Goal: Obtain resource: Download file/media

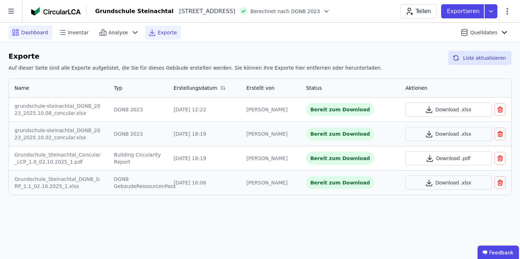
click at [29, 37] on div "Dashboard" at bounding box center [30, 32] width 44 height 14
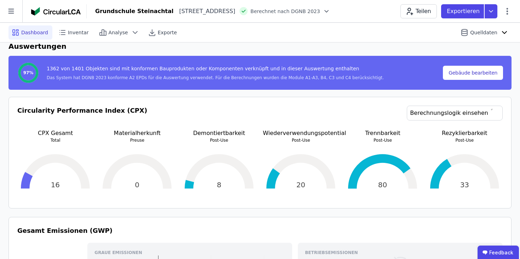
scroll to position [118, 0]
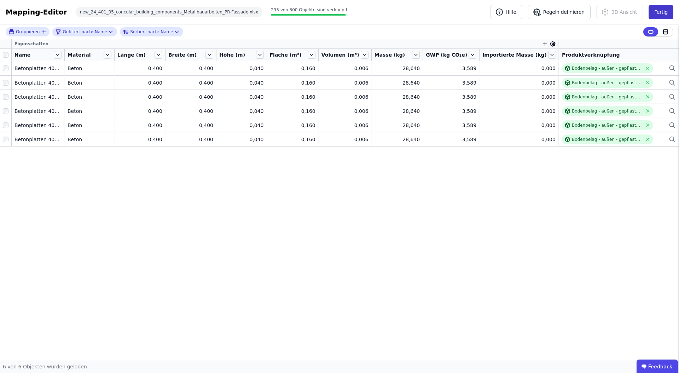
click at [663, 16] on button "Fertig" at bounding box center [661, 12] width 25 height 14
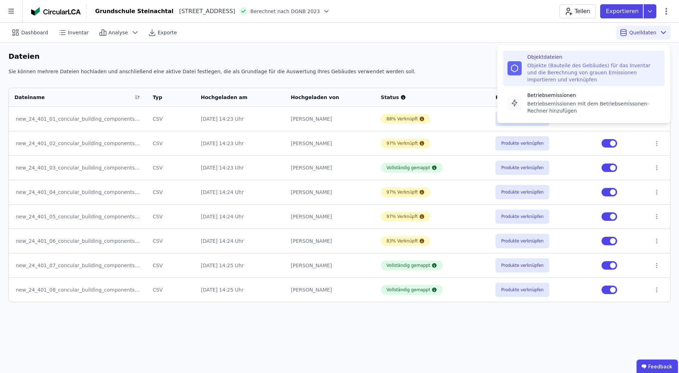
click at [542, 34] on div "Dashboard Inventar Analyse Exporte Quelldaten Objektdateien Objekte (Bauteile d…" at bounding box center [339, 32] width 662 height 19
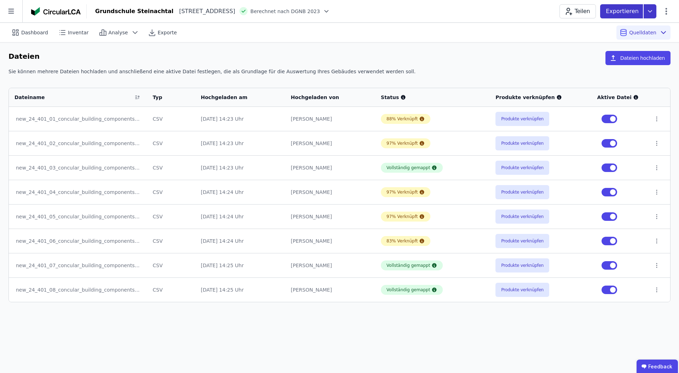
click at [651, 10] on icon at bounding box center [650, 11] width 13 height 14
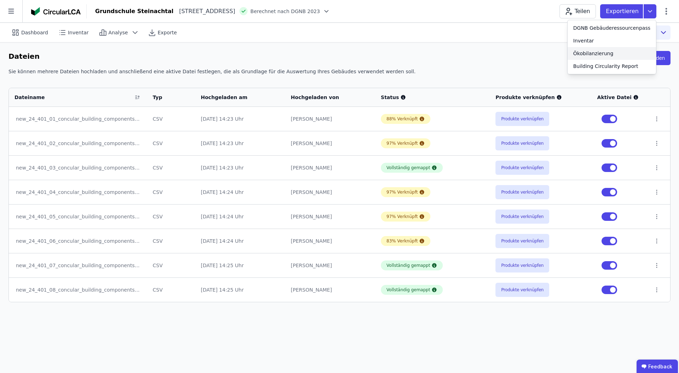
click at [605, 56] on div "Ökobilanzierung" at bounding box center [593, 53] width 40 height 7
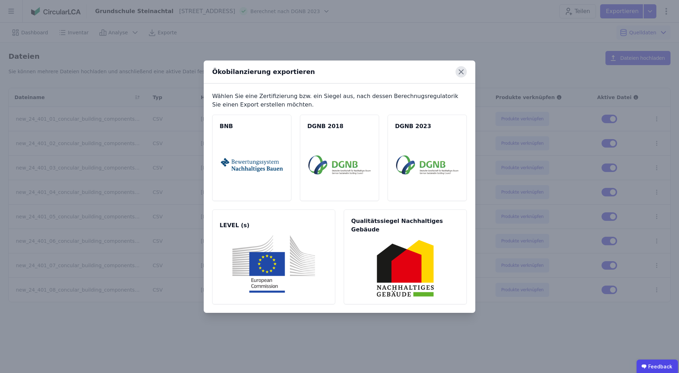
click at [457, 76] on icon at bounding box center [460, 71] width 11 height 11
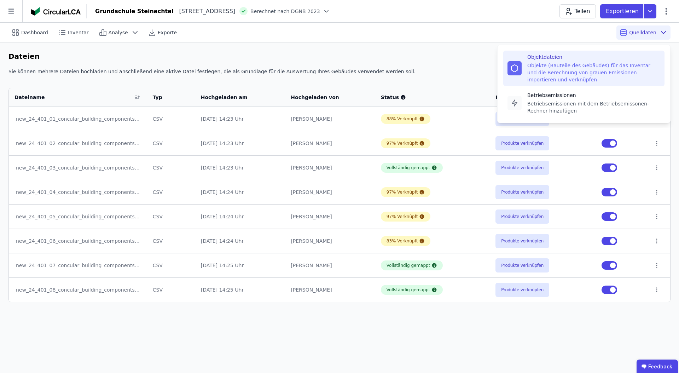
click at [670, 28] on div "Quelldaten Objektdateien Objekte (Bauteile des Gebäudes) für das Inventar und d…" at bounding box center [643, 32] width 54 height 14
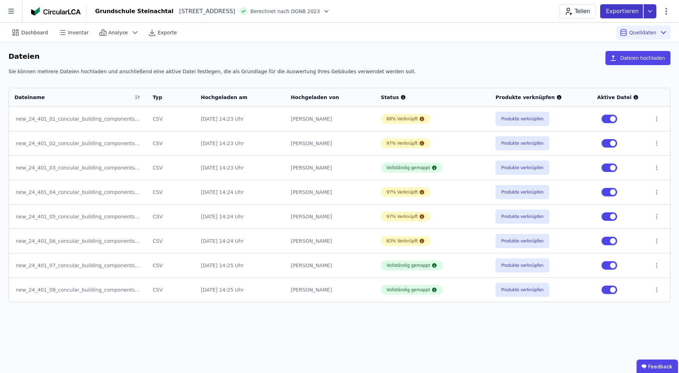
click at [651, 13] on icon at bounding box center [650, 11] width 13 height 14
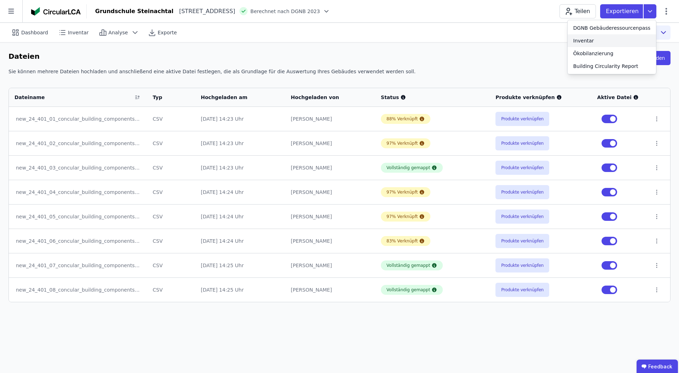
click at [602, 37] on div "Inventar" at bounding box center [612, 40] width 88 height 13
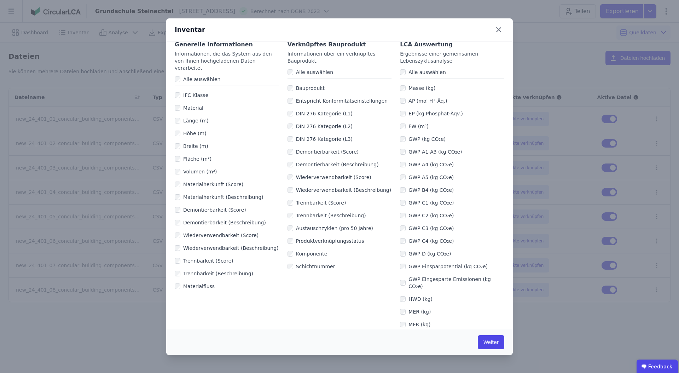
scroll to position [26, 0]
click at [493, 338] on button "Weiter" at bounding box center [491, 342] width 27 height 14
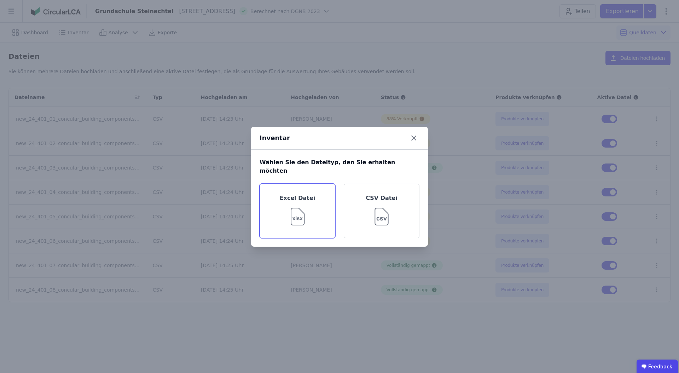
click at [294, 195] on div "Excel Datei" at bounding box center [298, 211] width 76 height 54
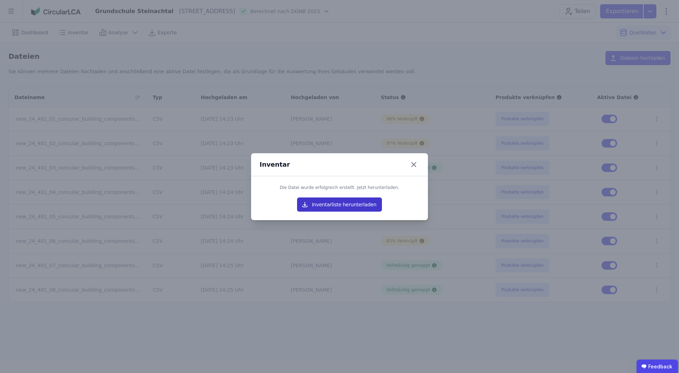
click at [349, 203] on button "Inventarliste herunterladen" at bounding box center [339, 204] width 85 height 14
click at [415, 165] on icon at bounding box center [413, 164] width 11 height 11
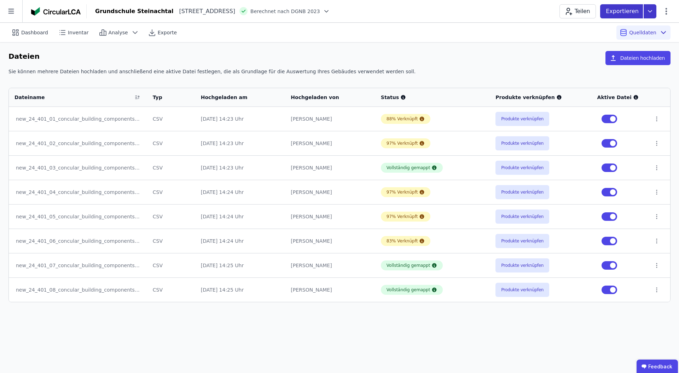
click at [644, 10] on icon at bounding box center [650, 11] width 13 height 14
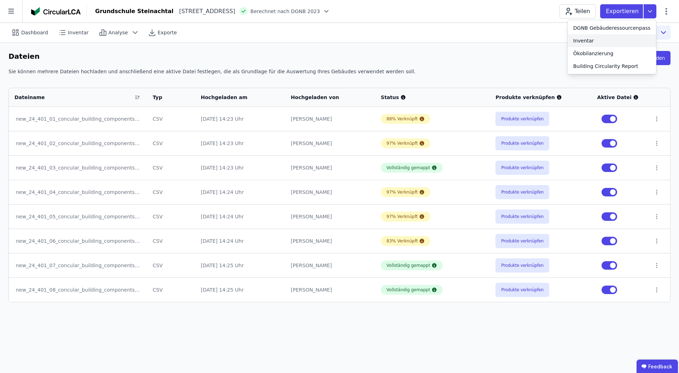
click at [616, 36] on div "Inventar" at bounding box center [612, 40] width 88 height 13
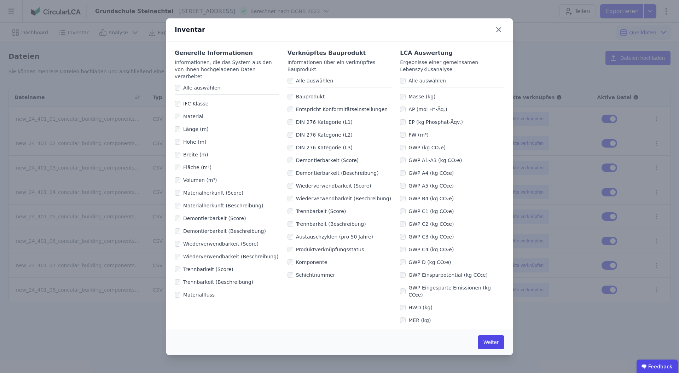
scroll to position [23, 0]
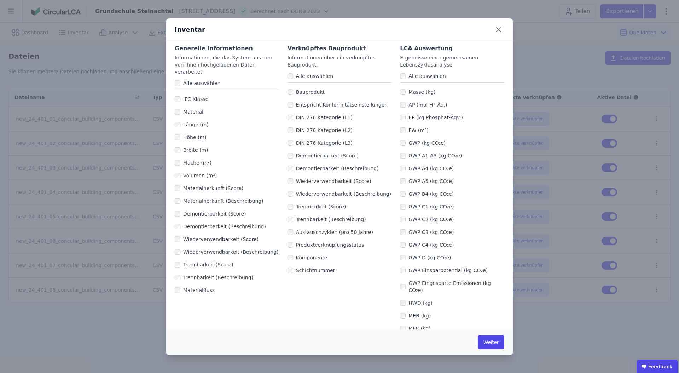
click at [292, 114] on div "DIN 276 Kategorie (L1)" at bounding box center [340, 117] width 104 height 13
click at [290, 139] on div "DIN 276 Kategorie (L3)" at bounding box center [340, 143] width 104 height 13
click at [492, 342] on button "Weiter" at bounding box center [491, 342] width 27 height 14
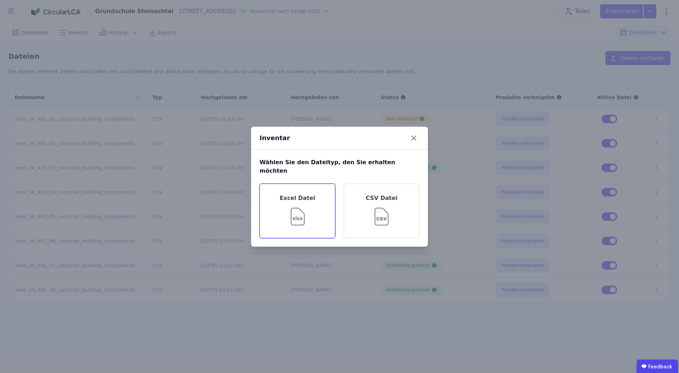
click at [320, 218] on div "Excel Datei" at bounding box center [298, 211] width 76 height 54
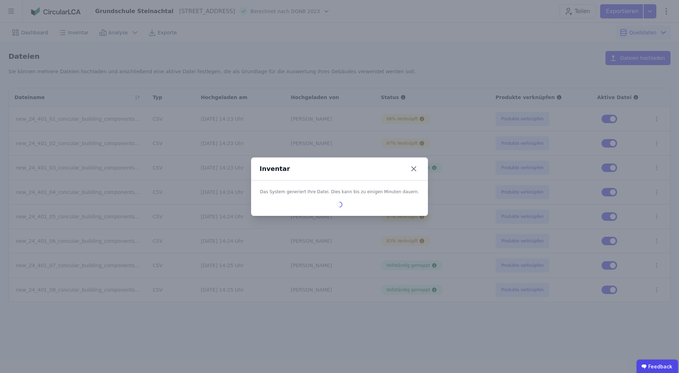
click at [413, 173] on div "Inventar" at bounding box center [339, 168] width 177 height 23
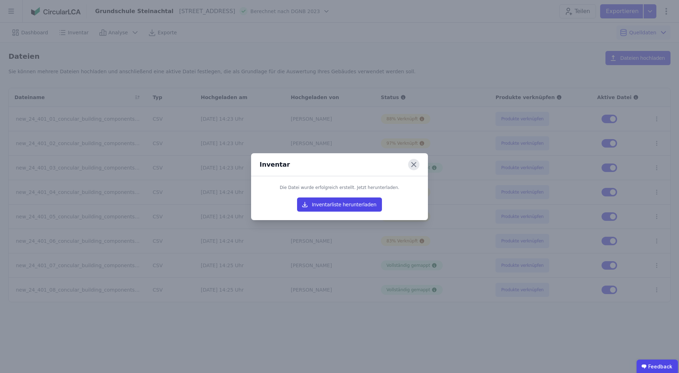
click at [416, 168] on icon at bounding box center [413, 164] width 11 height 11
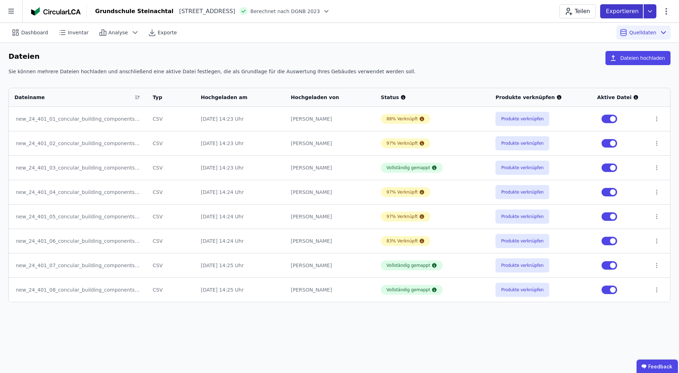
click at [650, 10] on icon at bounding box center [650, 11] width 13 height 14
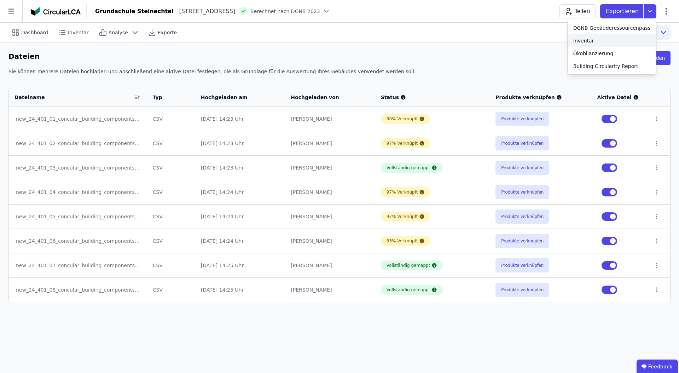
click at [608, 40] on div "Inventar" at bounding box center [612, 40] width 88 height 13
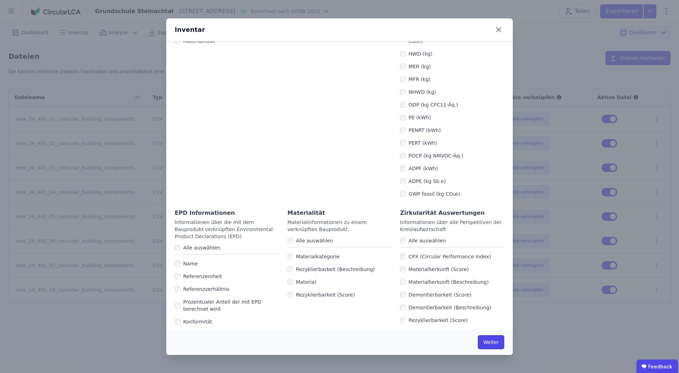
scroll to position [161, 0]
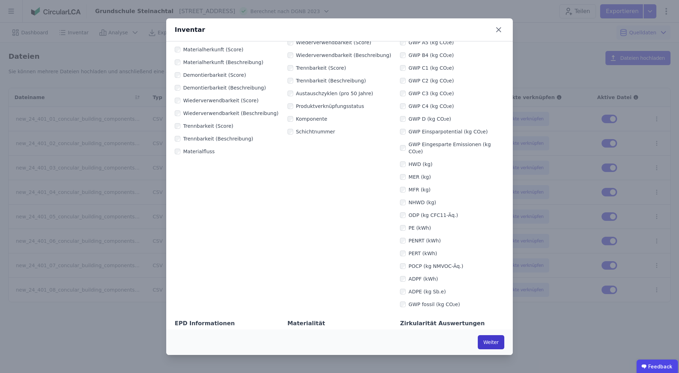
click at [490, 347] on button "Weiter" at bounding box center [491, 342] width 27 height 14
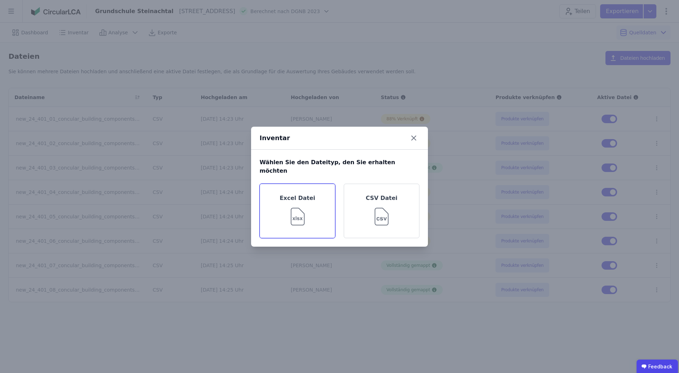
click at [280, 195] on div "Excel Datei" at bounding box center [298, 211] width 76 height 54
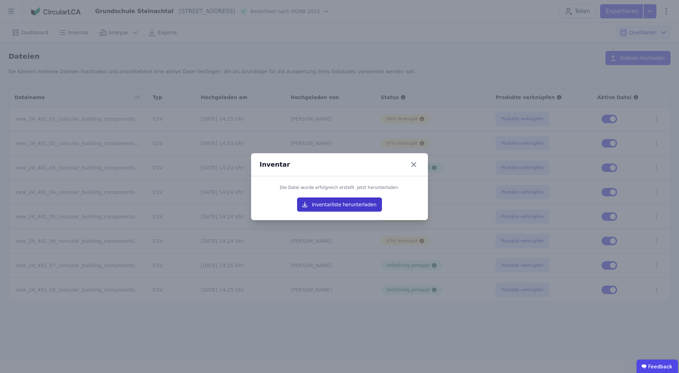
click at [357, 203] on button "Inventarliste herunterladen" at bounding box center [339, 204] width 85 height 14
click at [176, 31] on div "Inventar Die Datei wurde erfolgreich erstellt. Jetzt herunterladen. Inventarlis…" at bounding box center [339, 186] width 679 height 373
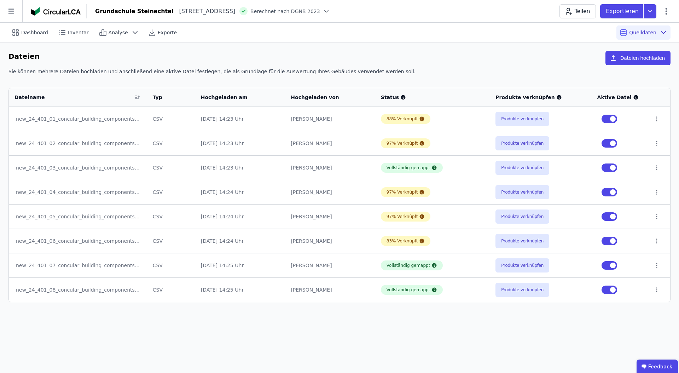
click at [385, 45] on div "Dateien Dateien hochladen Sie können mehrere Dateien hochladen und anschließend…" at bounding box center [339, 176] width 679 height 268
click at [220, 229] on td "[DATE] 14:24 Uhr" at bounding box center [240, 240] width 90 height 24
click at [78, 240] on div "new_24_401_06_concular_building_components_Estrich.xlsx" at bounding box center [78, 240] width 124 height 7
click at [526, 216] on button "Produkte verknüpfen" at bounding box center [522, 216] width 54 height 14
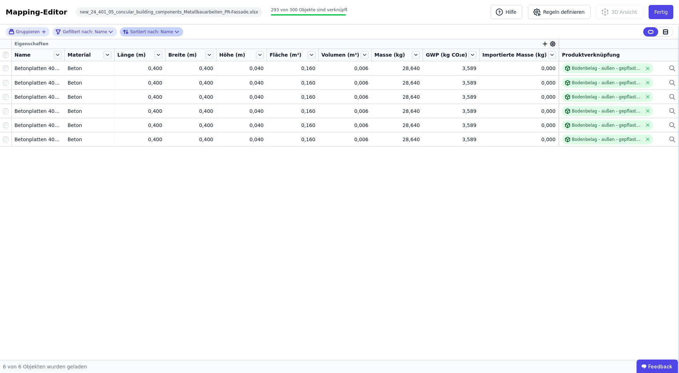
click at [167, 33] on div "Sortiert nach: Name" at bounding box center [148, 32] width 50 height 8
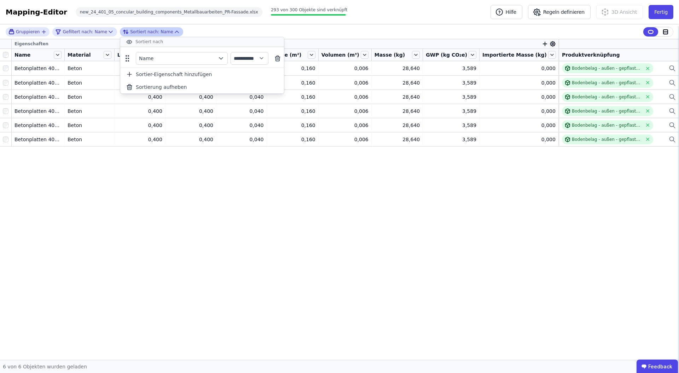
click at [173, 32] on icon at bounding box center [176, 31] width 7 height 7
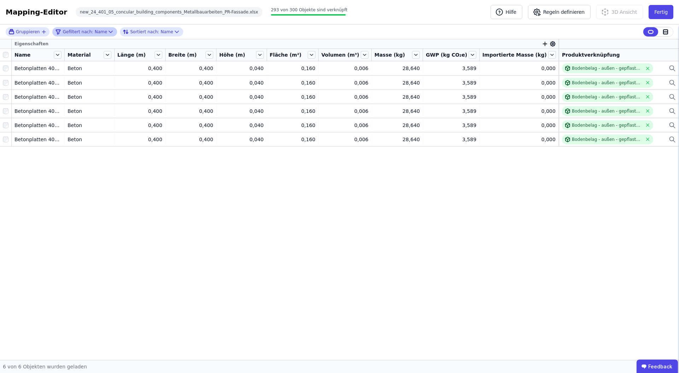
click at [107, 31] on icon at bounding box center [110, 31] width 7 height 7
select select "********"
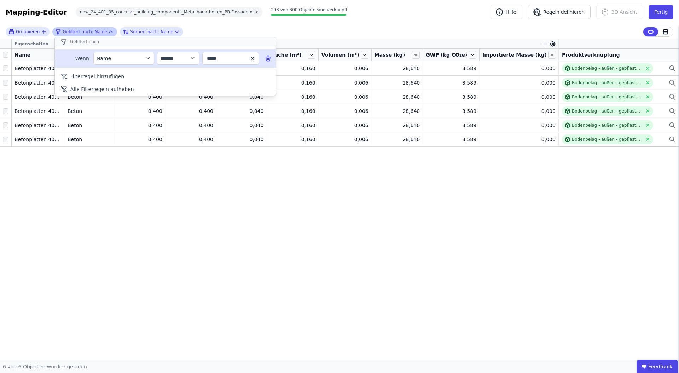
click at [252, 58] on icon "button" at bounding box center [252, 58] width 6 height 6
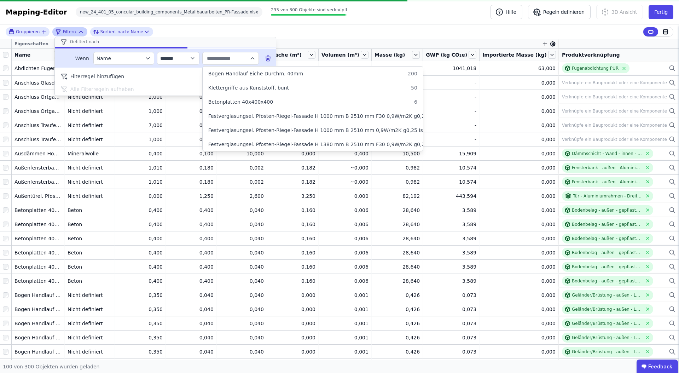
click at [234, 58] on input "text" at bounding box center [227, 58] width 44 height 13
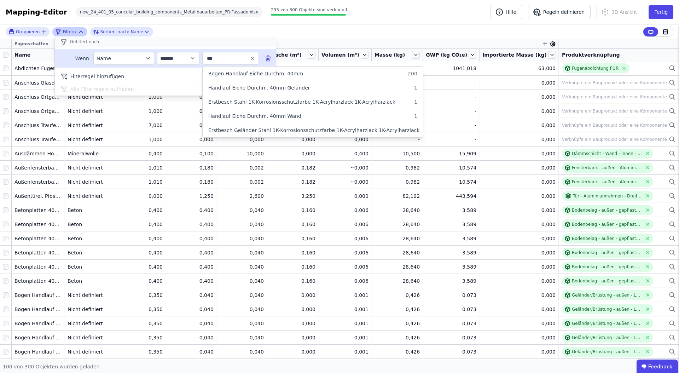
type input "****"
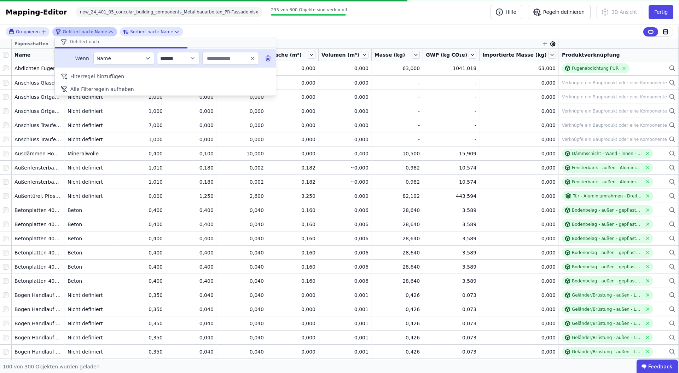
type input "****"
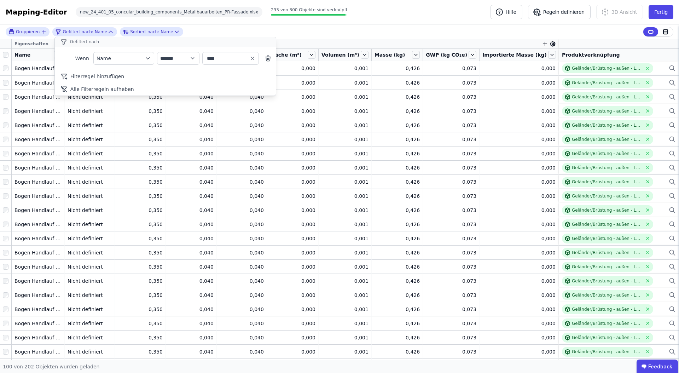
click at [373, 10] on div "Mapping-Editor Hilfe Regeln definieren 3D Ansicht Fertig new_24_401_05_concular…" at bounding box center [339, 12] width 679 height 24
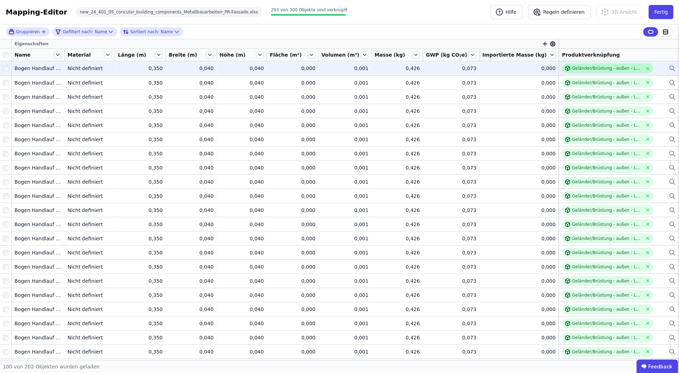
click at [610, 70] on div "Geländer/Brüstung - außen - Laubholz" at bounding box center [607, 68] width 70 height 6
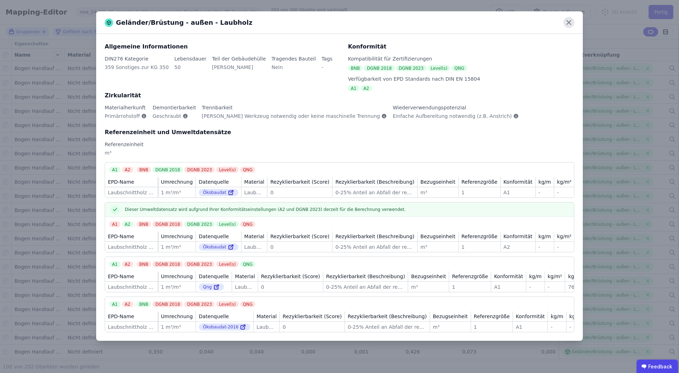
click at [568, 22] on icon at bounding box center [569, 23] width 4 height 4
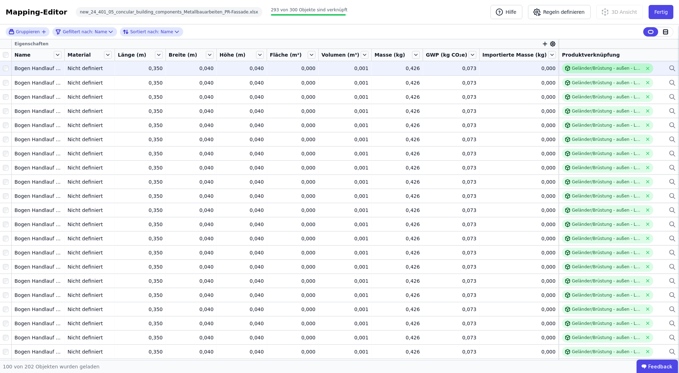
click at [591, 70] on div "Geländer/Brüstung - außen - Laubholz" at bounding box center [607, 68] width 70 height 6
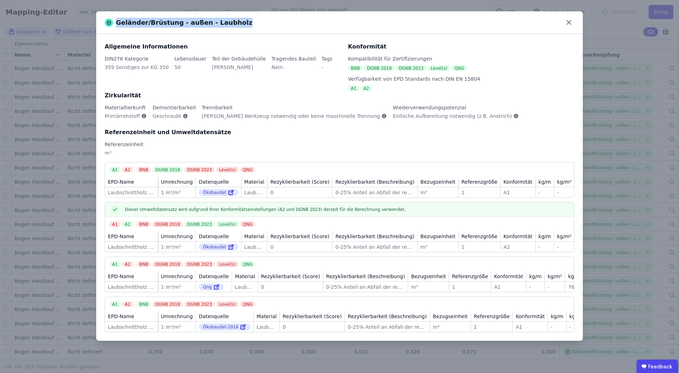
drag, startPoint x: 235, startPoint y: 23, endPoint x: 72, endPoint y: 23, distance: 163.4
click at [72, 23] on div "Geländer/Brüstung - außen - Laubholz Allgemeine Informationen DIN276 Kategorie …" at bounding box center [339, 186] width 679 height 373
copy span "Geländer/Brüstung - außen - Laubholz"
click at [568, 20] on icon at bounding box center [568, 22] width 11 height 11
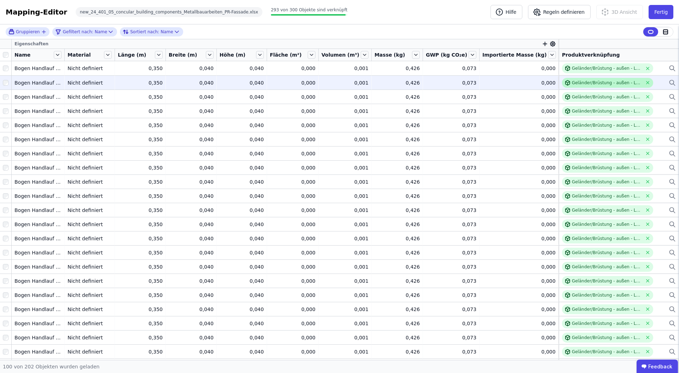
click at [603, 85] on div "Geländer/Brüstung - außen - Laubholz" at bounding box center [607, 83] width 70 height 6
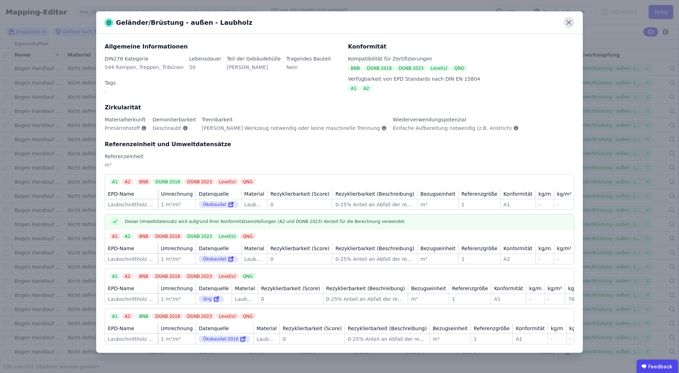
click at [567, 21] on icon at bounding box center [569, 23] width 4 height 4
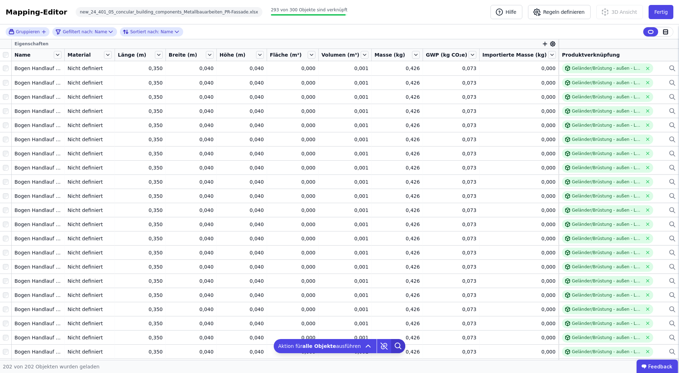
click at [395, 344] on icon at bounding box center [398, 346] width 14 height 14
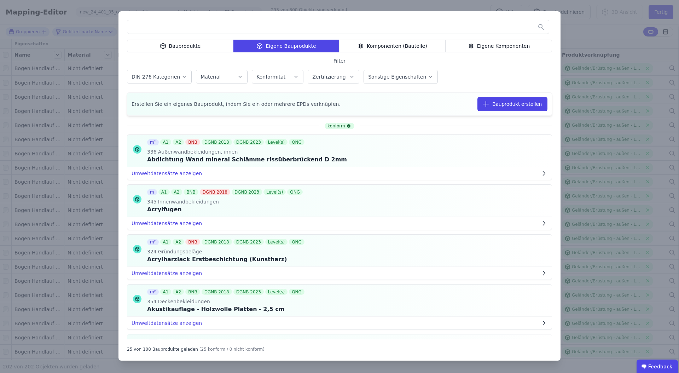
click at [301, 26] on input "text" at bounding box center [338, 27] width 422 height 13
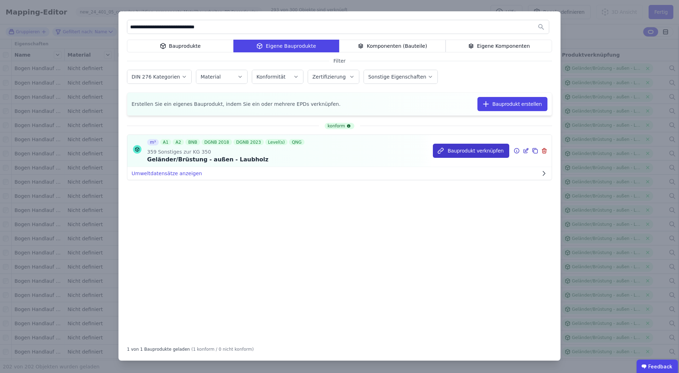
type input "**********"
click at [488, 151] on button "Bauprodukt verknüpfen" at bounding box center [471, 151] width 76 height 14
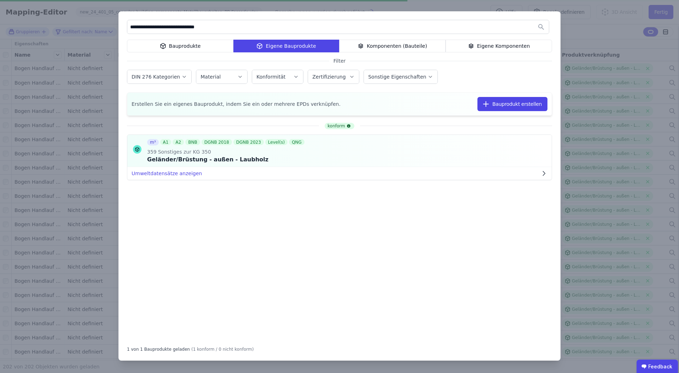
click at [553, 275] on div "**********" at bounding box center [339, 185] width 442 height 349
click at [610, 236] on div "Geländer/Brüstung - außen - Laubholz" at bounding box center [607, 239] width 70 height 6
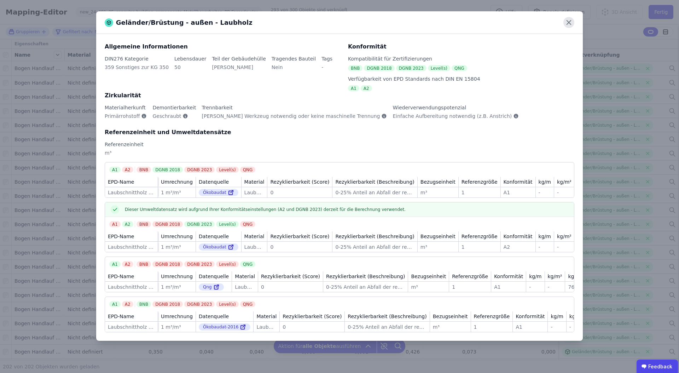
click at [568, 22] on icon at bounding box center [569, 23] width 4 height 4
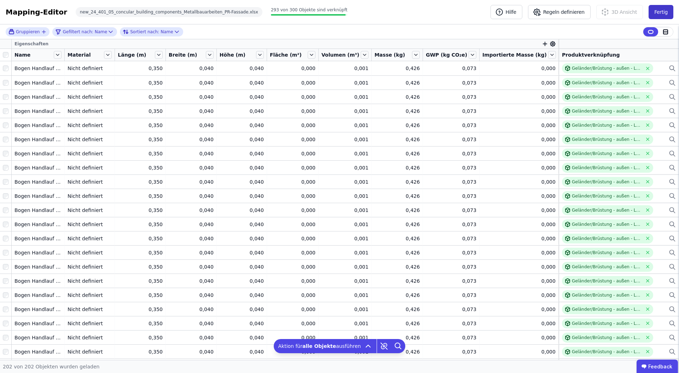
click at [666, 10] on button "Fertig" at bounding box center [661, 12] width 25 height 14
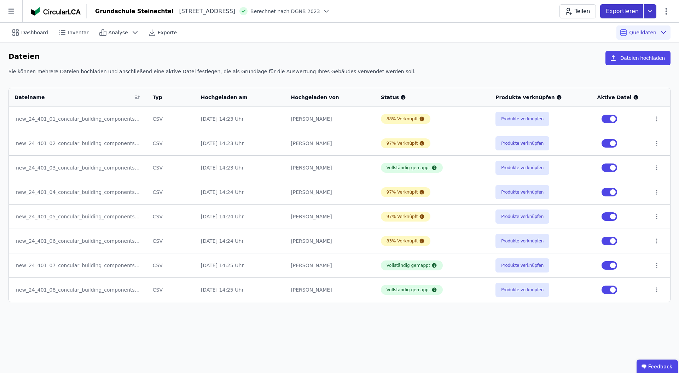
click at [651, 9] on icon at bounding box center [650, 11] width 13 height 14
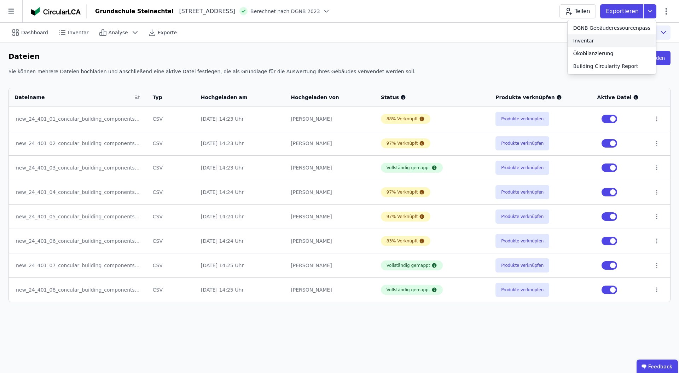
click at [605, 40] on div "Inventar" at bounding box center [612, 40] width 88 height 13
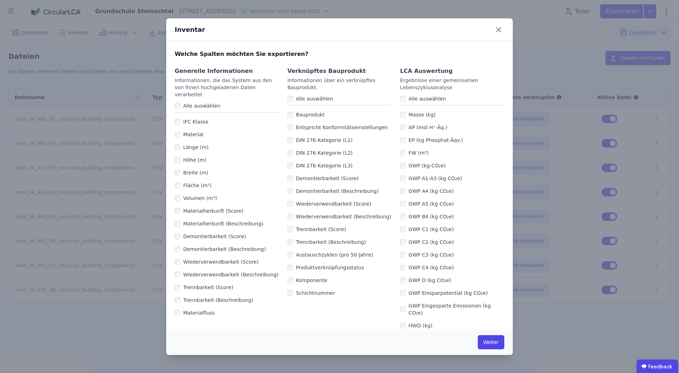
click at [290, 162] on div "DIN 276 Kategorie (L3)" at bounding box center [340, 165] width 104 height 13
click at [292, 169] on div "DIN 276 Kategorie (L3)" at bounding box center [340, 165] width 104 height 13
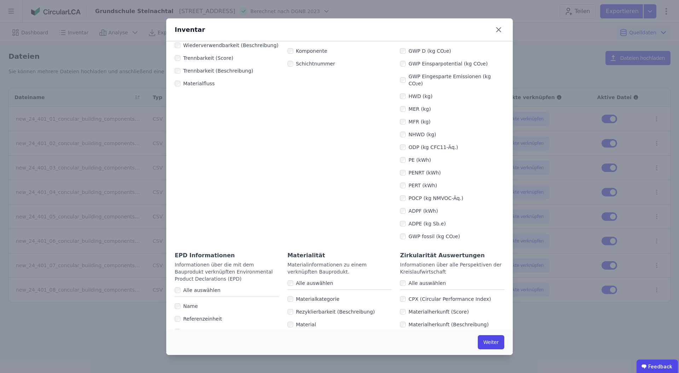
scroll to position [280, 0]
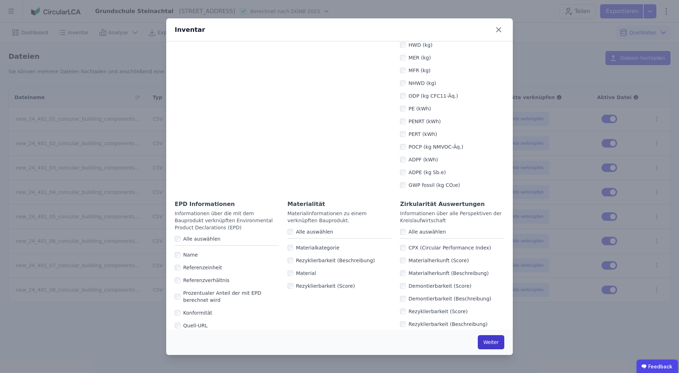
click at [489, 339] on button "Weiter" at bounding box center [491, 342] width 27 height 14
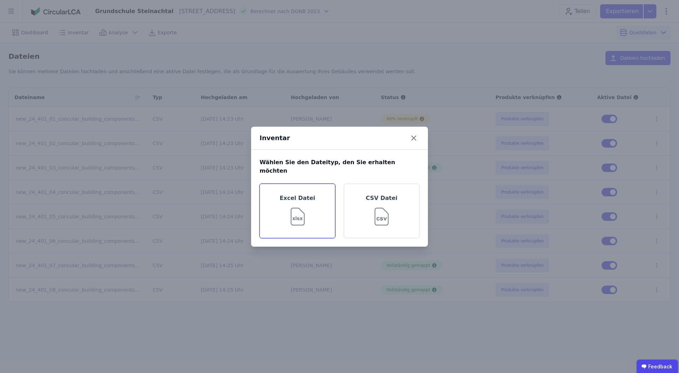
click at [309, 209] on div "Excel Datei" at bounding box center [298, 211] width 76 height 54
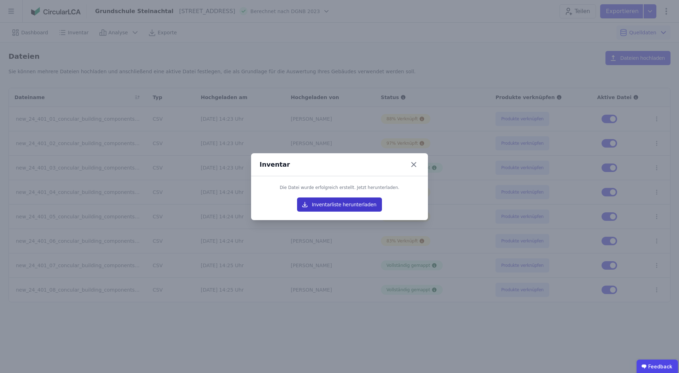
click at [333, 205] on button "Inventarliste herunterladen" at bounding box center [339, 204] width 85 height 14
click at [416, 164] on icon at bounding box center [413, 164] width 11 height 11
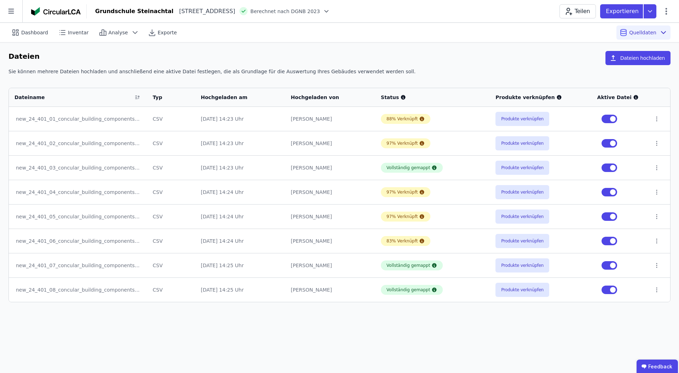
click at [663, 6] on div "Teilen Exportieren" at bounding box center [614, 11] width 111 height 14
click at [667, 10] on icon at bounding box center [666, 11] width 8 height 8
click at [631, 29] on span "Gebäude bearbeiten" at bounding box center [633, 27] width 51 height 7
select select "**********"
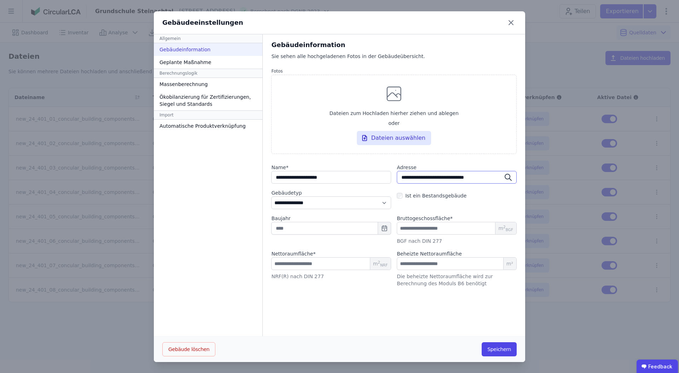
drag, startPoint x: 398, startPoint y: 175, endPoint x: 503, endPoint y: 178, distance: 105.8
click at [503, 178] on input "**********" at bounding box center [457, 177] width 120 height 13
click at [331, 266] on input "******" at bounding box center [331, 263] width 120 height 13
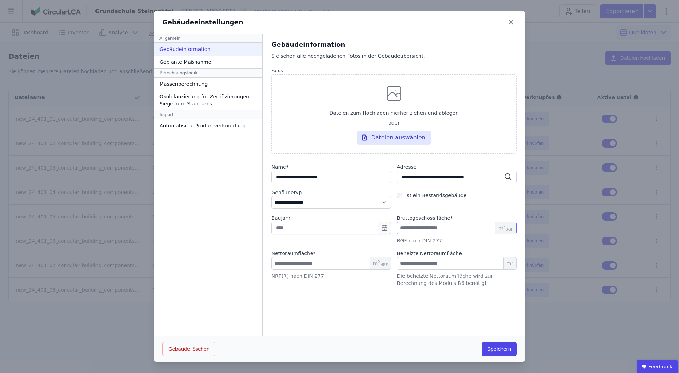
drag, startPoint x: 427, startPoint y: 230, endPoint x: 387, endPoint y: 230, distance: 40.0
click at [387, 230] on div "Baujahr Bruttogeschossfläche * **** m 2 BGF BGF nach DIN 277" at bounding box center [393, 229] width 245 height 30
drag, startPoint x: 292, startPoint y: 262, endPoint x: 250, endPoint y: 262, distance: 42.4
click at [250, 262] on div "**********" at bounding box center [339, 197] width 371 height 327
click at [97, 104] on div "**********" at bounding box center [339, 186] width 679 height 373
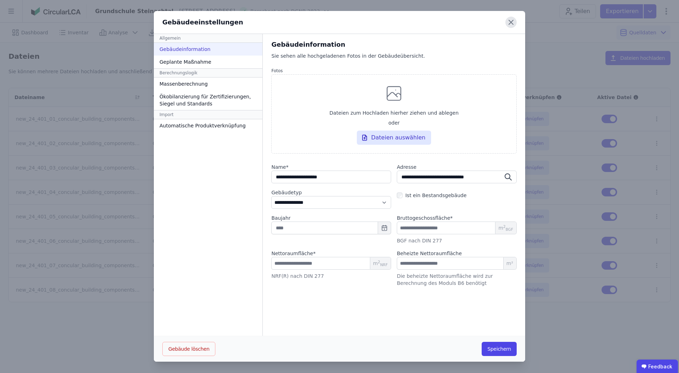
click at [513, 18] on icon at bounding box center [510, 22] width 11 height 11
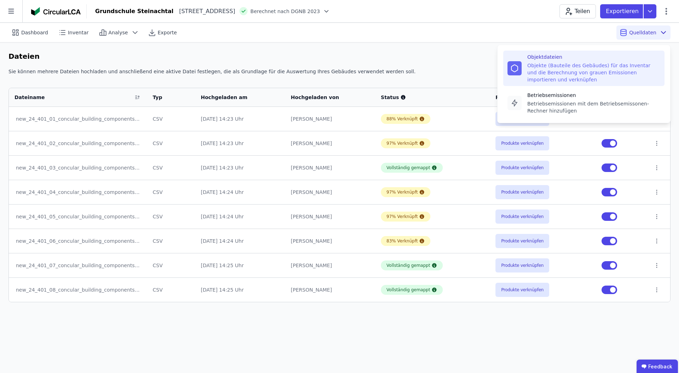
click at [666, 32] on icon at bounding box center [663, 32] width 8 height 8
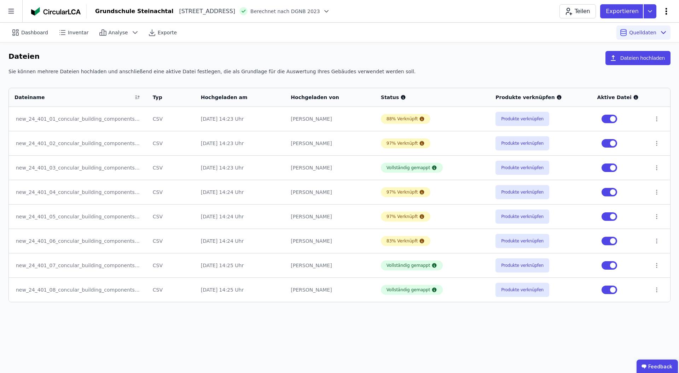
click at [666, 8] on icon at bounding box center [667, 11] width 2 height 7
click at [538, 54] on div "Dateien Dateien hochladen" at bounding box center [339, 59] width 662 height 17
click at [559, 40] on div "Dashboard Inventar Analyse Exporte Quelldaten" at bounding box center [339, 32] width 662 height 19
click at [2, 32] on div "Dashboard Inventar Analyse Exporte Quelldaten" at bounding box center [339, 33] width 679 height 20
click at [24, 31] on span "Dashboard" at bounding box center [34, 32] width 27 height 7
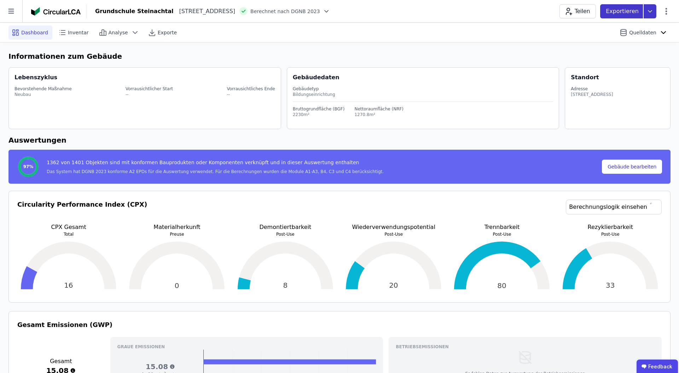
click at [645, 15] on icon at bounding box center [650, 11] width 13 height 14
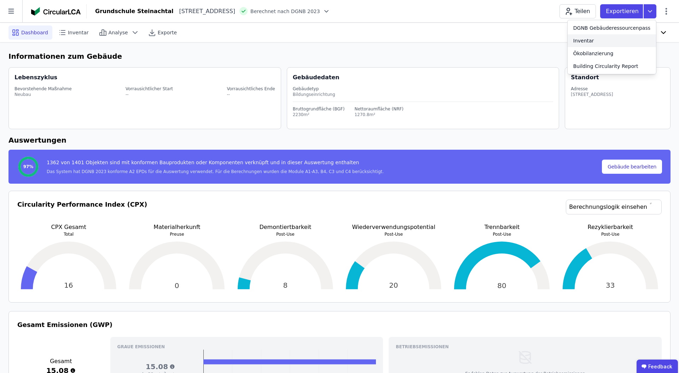
click at [608, 40] on div "Inventar" at bounding box center [612, 40] width 88 height 13
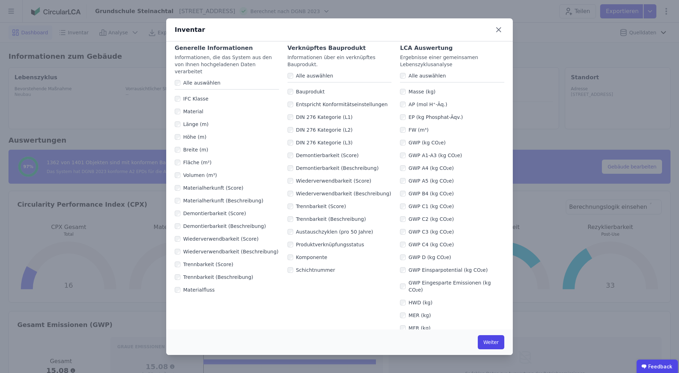
scroll to position [59, 0]
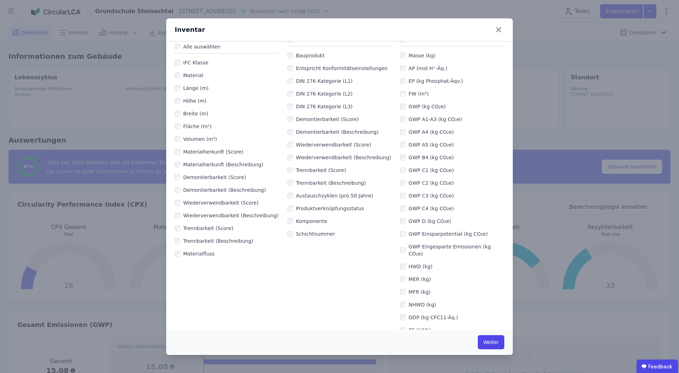
click at [403, 148] on div "GWP A5 (kg CO₂e)" at bounding box center [452, 144] width 104 height 13
click at [402, 173] on div "GWP C1 (kg CO₂e)" at bounding box center [452, 170] width 104 height 13
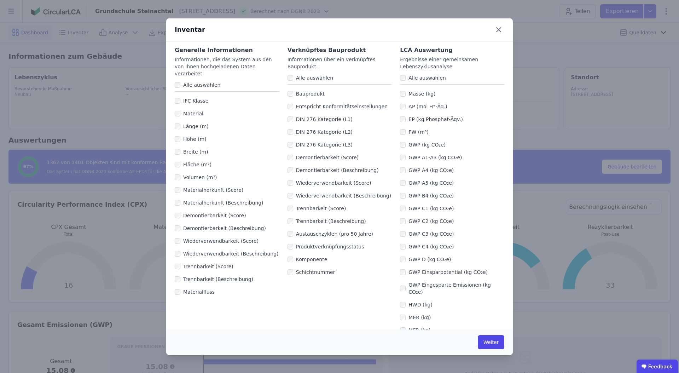
scroll to position [0, 0]
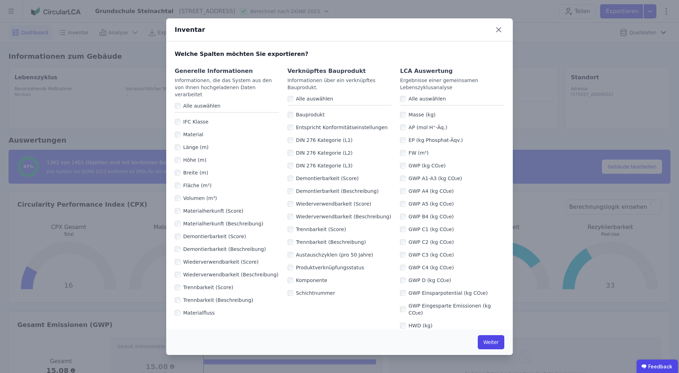
click at [403, 123] on div "AP (mol H⁺-Äq.)" at bounding box center [452, 127] width 104 height 13
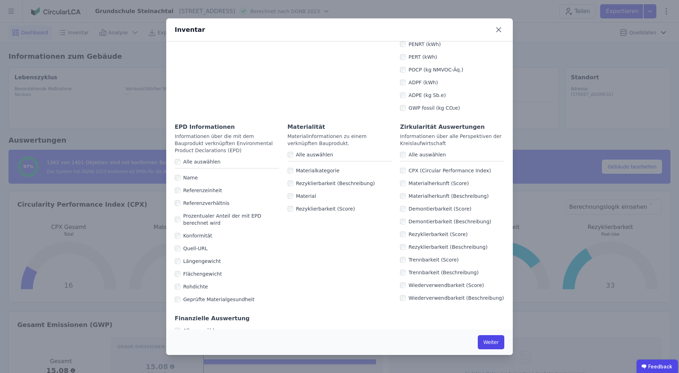
scroll to position [382, 0]
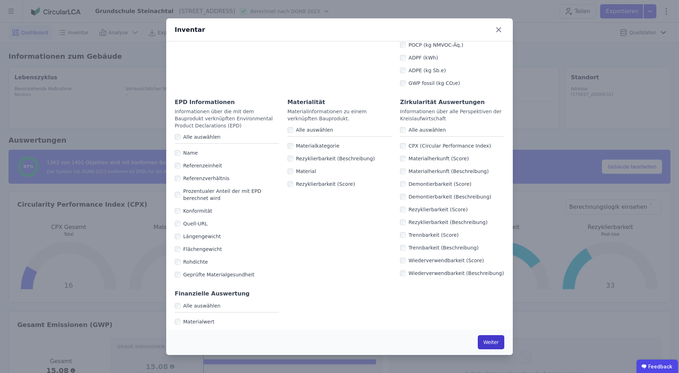
click at [483, 339] on button "Weiter" at bounding box center [491, 342] width 27 height 14
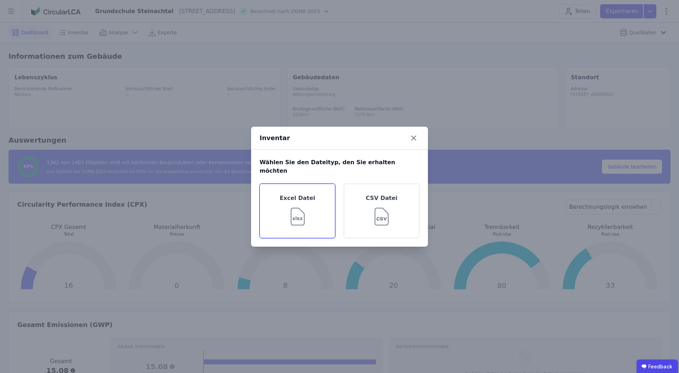
click at [293, 202] on img at bounding box center [297, 214] width 23 height 25
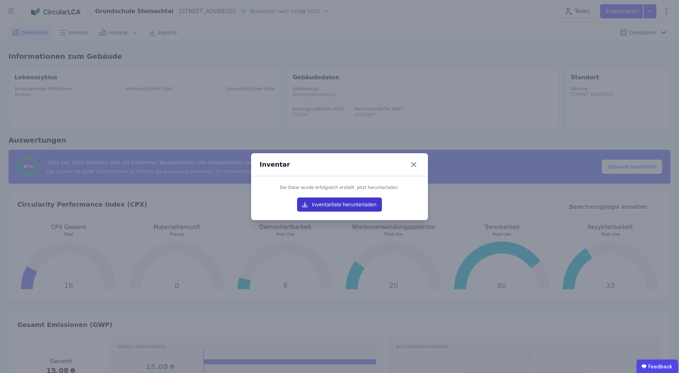
click at [358, 204] on button "Inventarliste herunterladen" at bounding box center [339, 204] width 85 height 14
click at [416, 166] on icon at bounding box center [414, 164] width 4 height 4
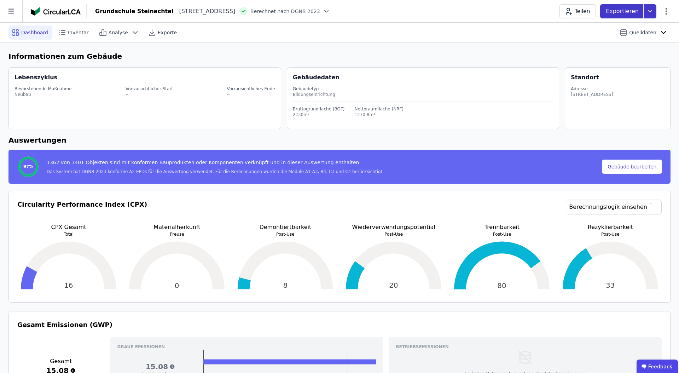
click at [645, 12] on icon at bounding box center [650, 11] width 13 height 14
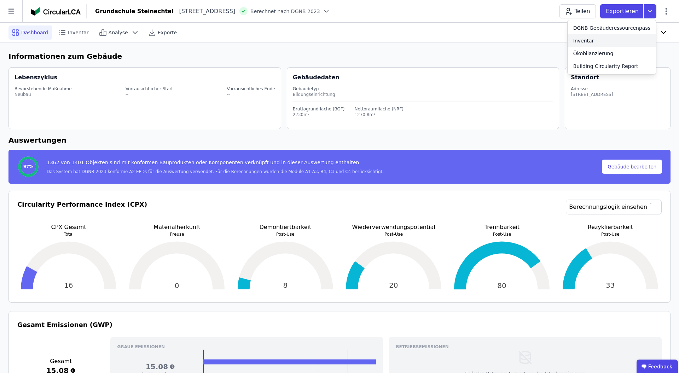
click at [608, 39] on div "Inventar" at bounding box center [612, 40] width 88 height 13
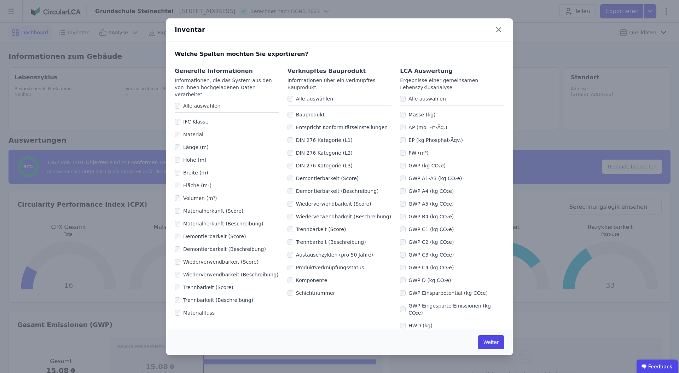
click at [291, 155] on div "DIN 276 Kategorie (L2)" at bounding box center [340, 152] width 104 height 13
click at [405, 129] on div "AP (mol H⁺-Äq.)" at bounding box center [452, 127] width 104 height 13
click at [404, 194] on div "GWP A4 (kg CO₂e)" at bounding box center [452, 191] width 104 height 13
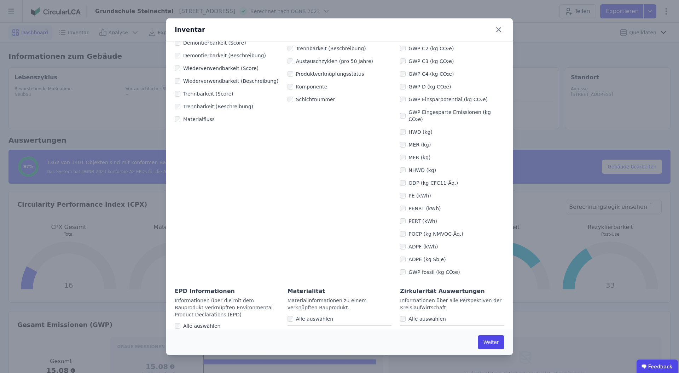
scroll to position [0, 0]
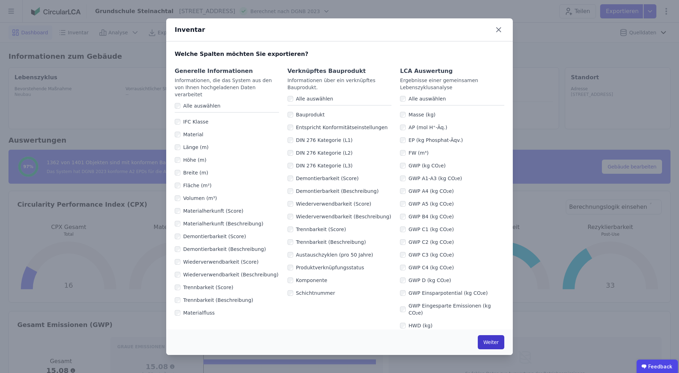
click at [489, 341] on button "Weiter" at bounding box center [491, 342] width 27 height 14
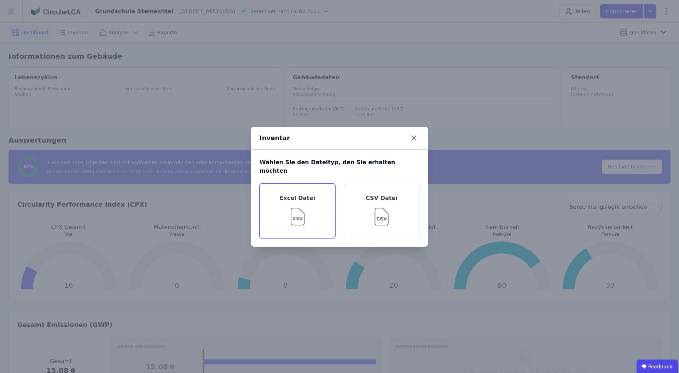
click at [306, 213] on img at bounding box center [297, 214] width 23 height 25
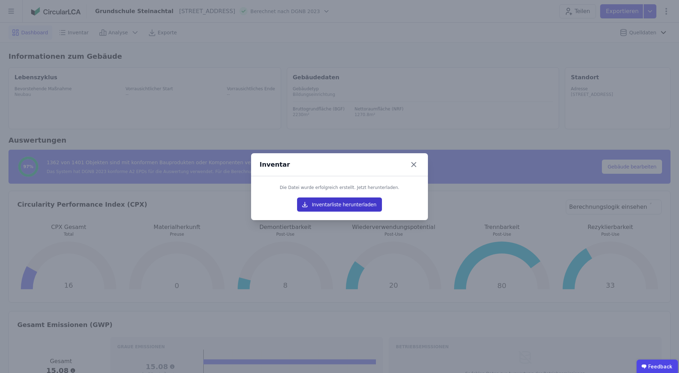
click at [357, 204] on button "Inventarliste herunterladen" at bounding box center [339, 204] width 85 height 14
click at [413, 166] on icon at bounding box center [413, 164] width 11 height 11
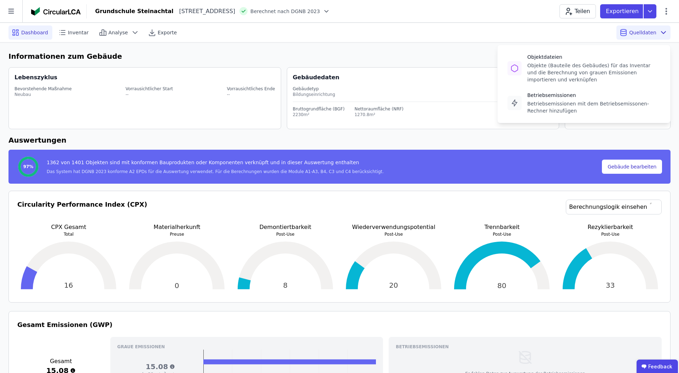
click at [652, 34] on span "Quelldaten" at bounding box center [642, 32] width 27 height 7
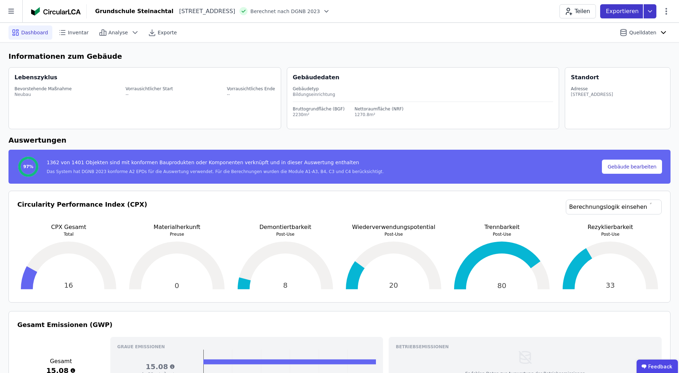
click at [645, 9] on icon at bounding box center [650, 11] width 13 height 14
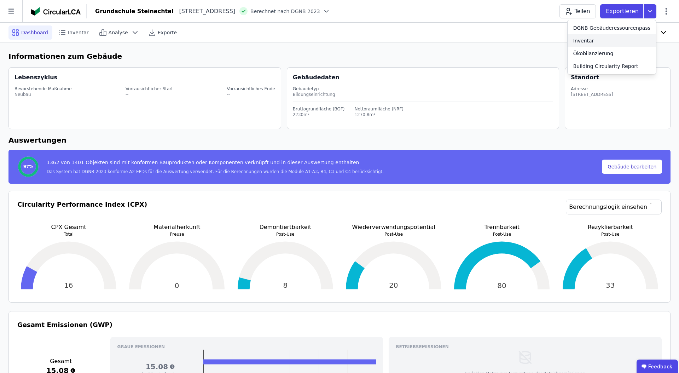
click at [609, 41] on div "Inventar" at bounding box center [612, 40] width 88 height 13
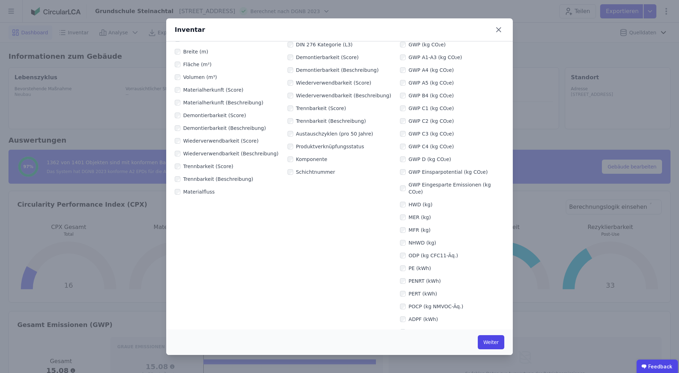
scroll to position [244, 0]
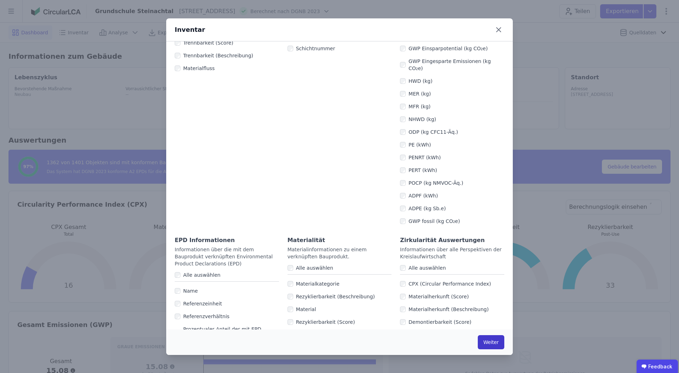
click at [494, 343] on button "Weiter" at bounding box center [491, 342] width 27 height 14
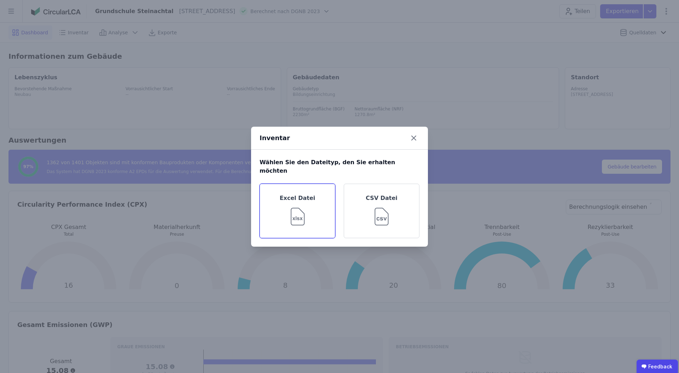
click at [303, 184] on div "Excel Datei" at bounding box center [298, 211] width 76 height 54
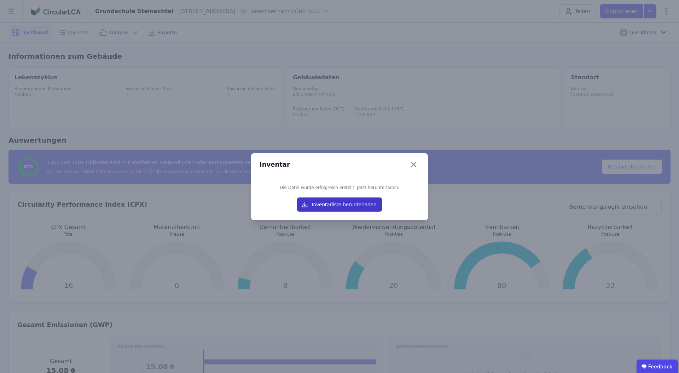
click at [354, 203] on button "Inventarliste herunterladen" at bounding box center [339, 204] width 85 height 14
click at [417, 167] on icon at bounding box center [413, 164] width 11 height 11
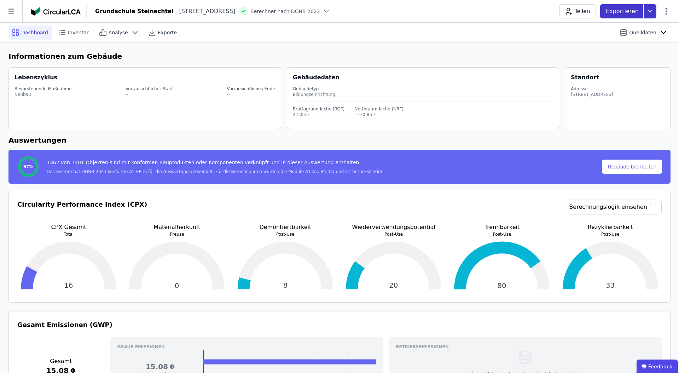
click at [651, 10] on icon at bounding box center [650, 11] width 13 height 14
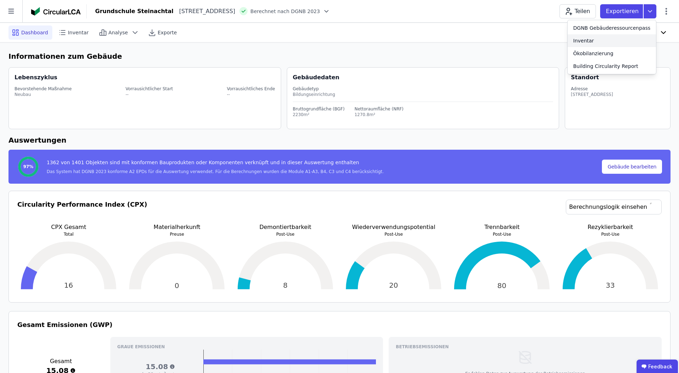
click at [598, 37] on div "Inventar" at bounding box center [612, 40] width 88 height 13
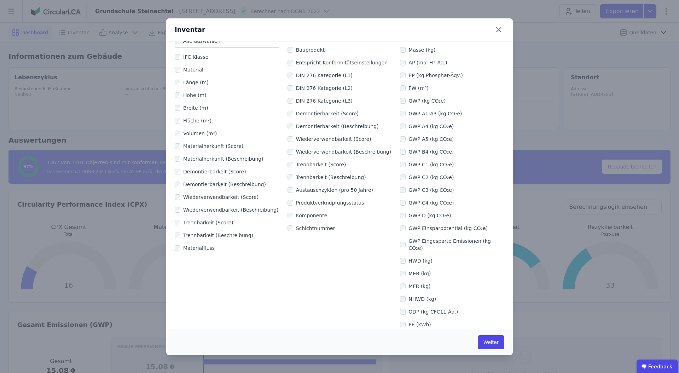
scroll to position [76, 0]
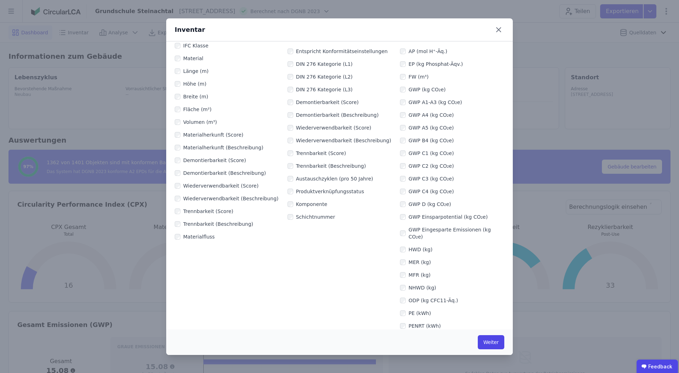
click at [406, 309] on label "PE (kWh)" at bounding box center [418, 312] width 25 height 7
click at [488, 339] on button "Weiter" at bounding box center [491, 342] width 27 height 14
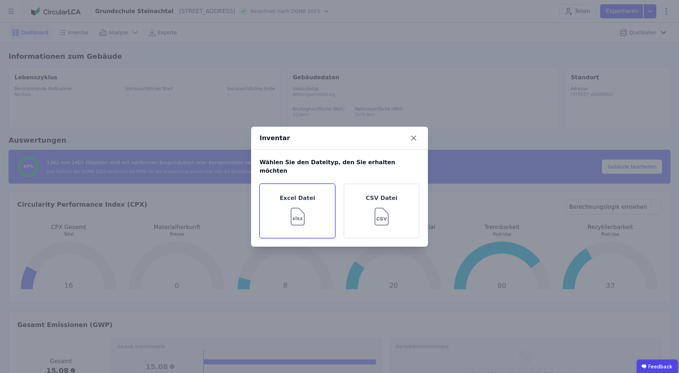
click at [303, 207] on img at bounding box center [297, 214] width 23 height 25
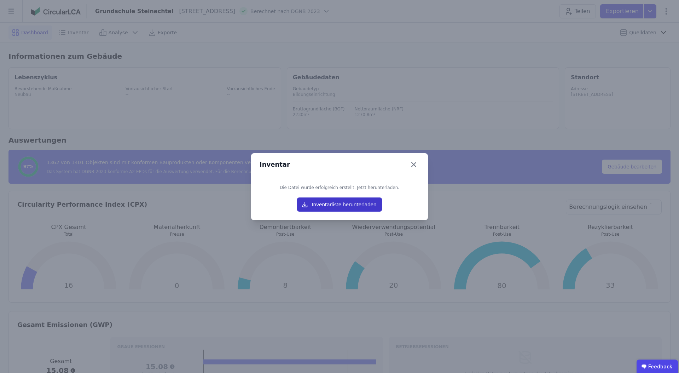
click at [347, 204] on button "Inventarliste herunterladen" at bounding box center [339, 204] width 85 height 14
click at [414, 163] on icon at bounding box center [414, 164] width 4 height 4
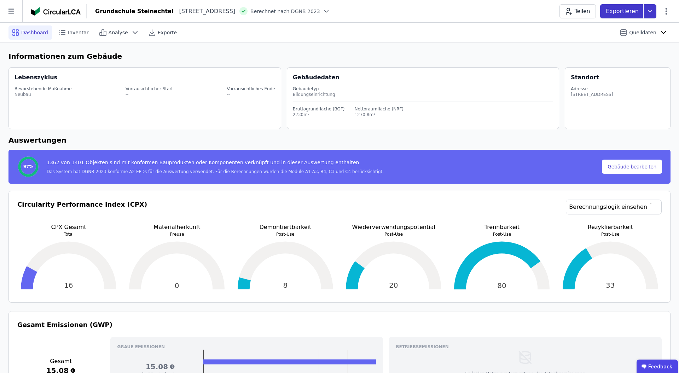
click at [652, 10] on icon at bounding box center [650, 11] width 13 height 14
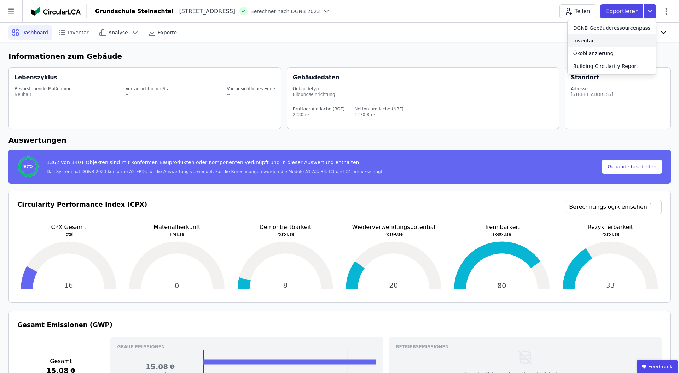
click at [591, 39] on div "Inventar" at bounding box center [583, 40] width 21 height 7
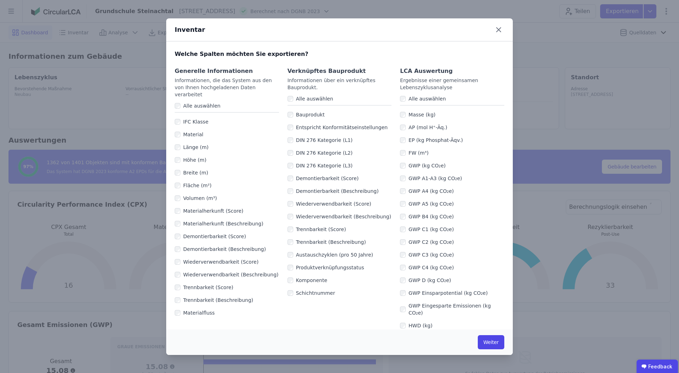
click at [324, 141] on label "DIN 276 Kategorie (L1)" at bounding box center [322, 140] width 59 height 7
click at [328, 153] on label "DIN 276 Kategorie (L2)" at bounding box center [322, 152] width 59 height 7
click at [328, 164] on label "DIN 276 Kategorie (L3)" at bounding box center [322, 165] width 59 height 7
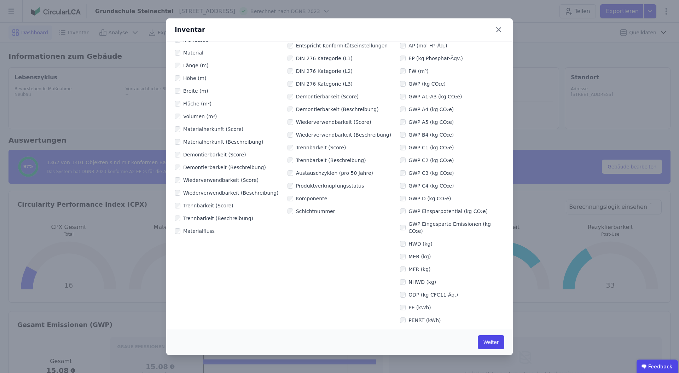
scroll to position [129, 0]
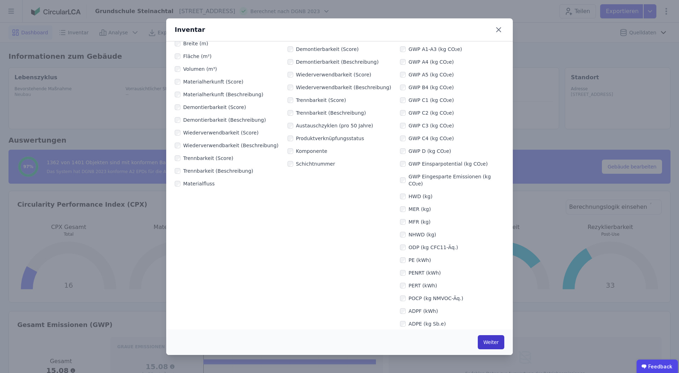
click at [489, 342] on button "Weiter" at bounding box center [491, 342] width 27 height 14
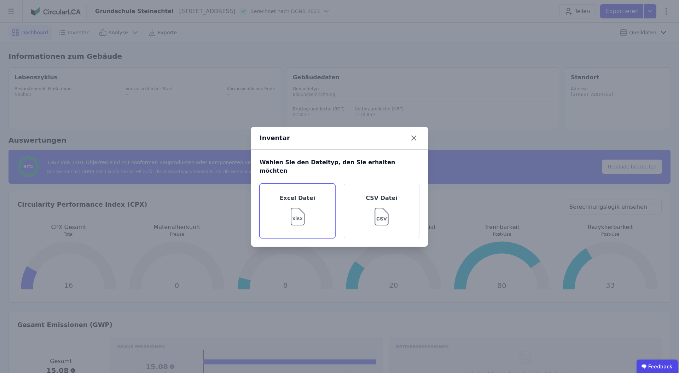
click at [306, 204] on img at bounding box center [297, 214] width 23 height 25
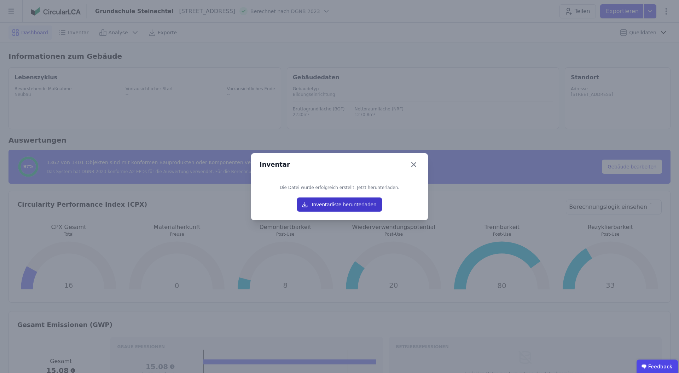
click at [363, 204] on button "Inventarliste herunterladen" at bounding box center [339, 204] width 85 height 14
click at [414, 164] on icon at bounding box center [414, 164] width 4 height 4
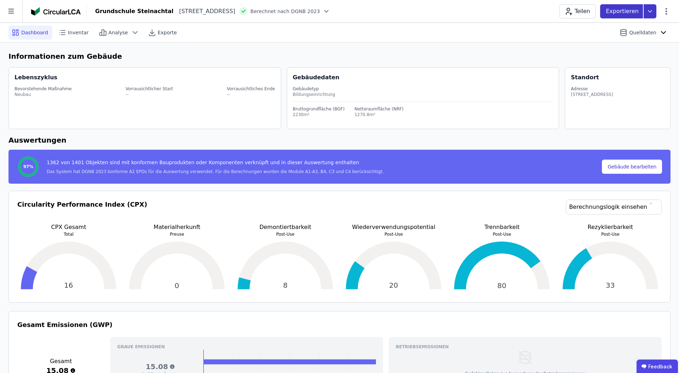
click at [649, 15] on icon at bounding box center [650, 11] width 13 height 14
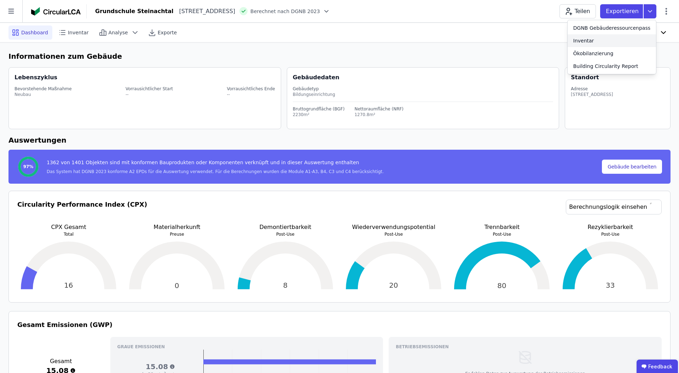
click at [607, 42] on div "Inventar" at bounding box center [612, 40] width 88 height 13
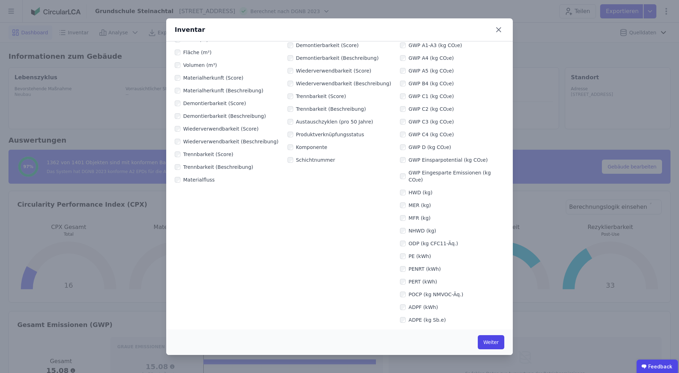
scroll to position [152, 0]
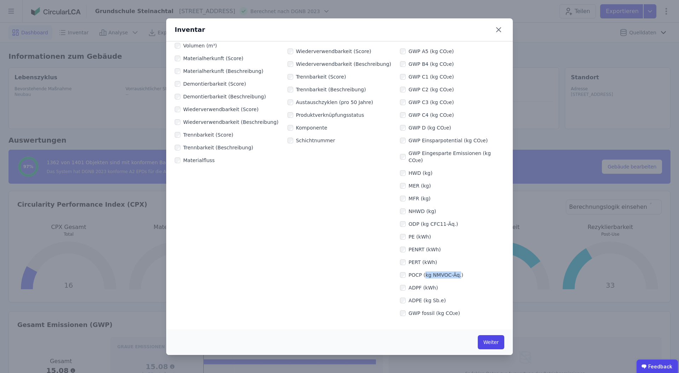
drag, startPoint x: 459, startPoint y: 268, endPoint x: 426, endPoint y: 269, distance: 33.6
click at [426, 271] on label "POCP (kg NMVOC-Äq.)" at bounding box center [435, 274] width 58 height 7
copy label "kg NMVOC-Äq."
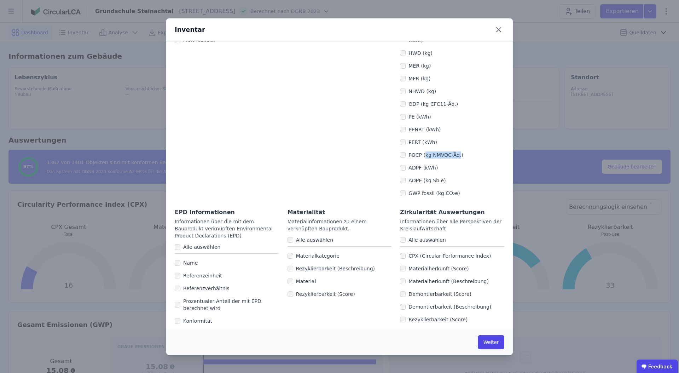
scroll to position [382, 0]
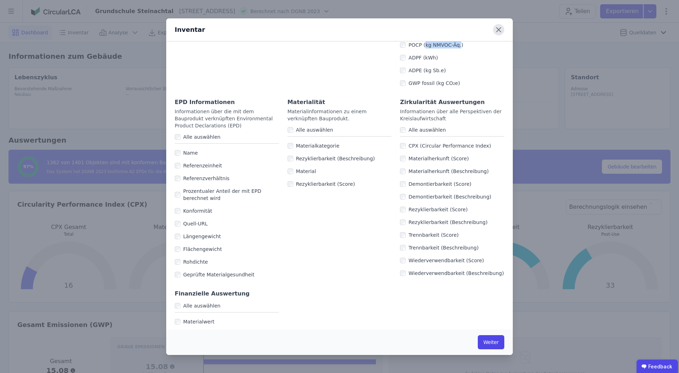
click at [498, 33] on icon at bounding box center [498, 29] width 11 height 11
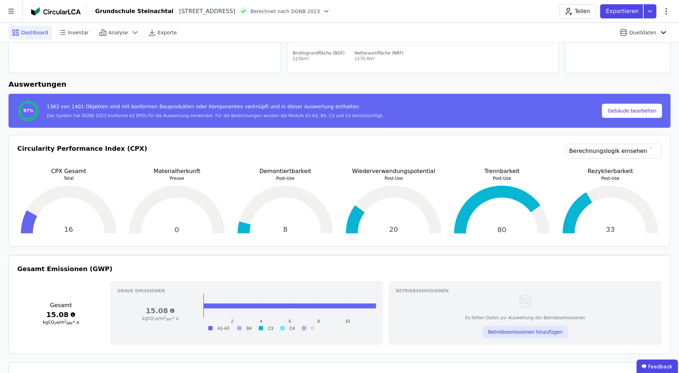
scroll to position [64, 0]
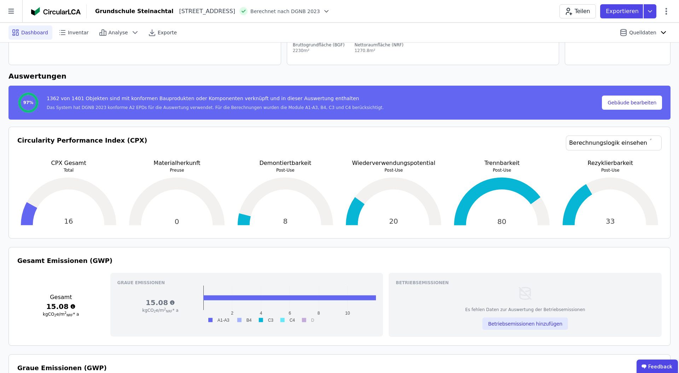
drag, startPoint x: 76, startPoint y: 226, endPoint x: 41, endPoint y: 213, distance: 37.4
click at [41, 213] on div "16" at bounding box center [68, 201] width 103 height 57
drag, startPoint x: 53, startPoint y: 216, endPoint x: 100, endPoint y: 221, distance: 47.6
click at [100, 221] on div "16" at bounding box center [68, 201] width 103 height 57
drag, startPoint x: 72, startPoint y: 219, endPoint x: 58, endPoint y: 219, distance: 14.9
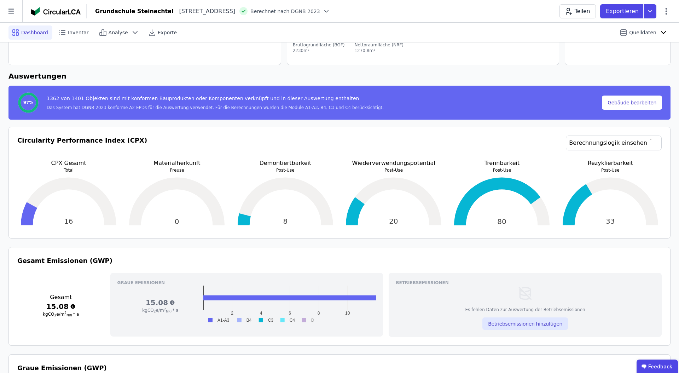
click at [58, 219] on div "16" at bounding box center [68, 201] width 103 height 57
drag, startPoint x: 78, startPoint y: 225, endPoint x: 82, endPoint y: 225, distance: 4.2
click at [80, 225] on div "16" at bounding box center [68, 201] width 103 height 57
drag, startPoint x: 78, startPoint y: 225, endPoint x: 47, endPoint y: 224, distance: 31.5
click at [47, 224] on div "16" at bounding box center [68, 201] width 103 height 57
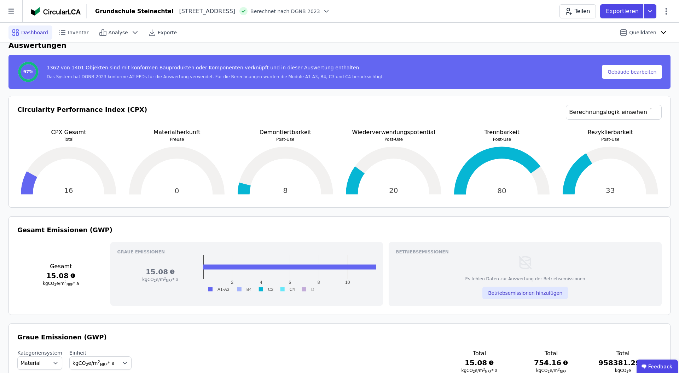
scroll to position [97, 0]
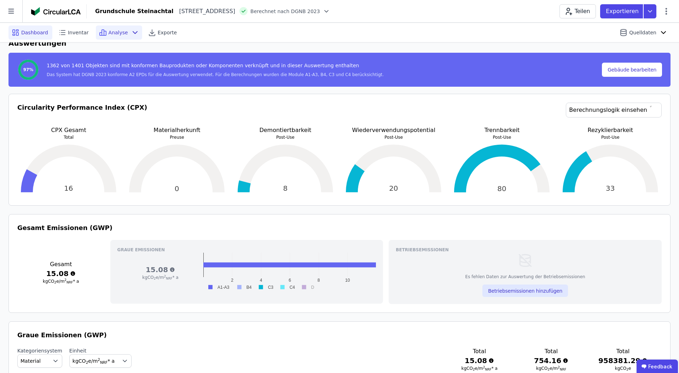
click at [126, 30] on div "Analyse" at bounding box center [119, 32] width 46 height 14
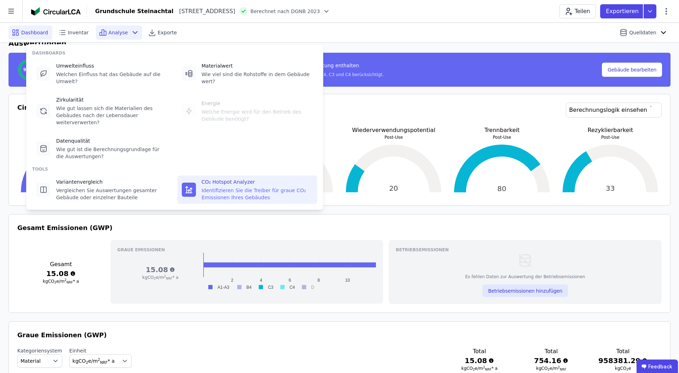
click at [226, 192] on div "Identifizieren Sie die Treiber für graue CO₂ Emissionen Ihres Gebäudes" at bounding box center [257, 194] width 111 height 14
